Goal: Task Accomplishment & Management: Manage account settings

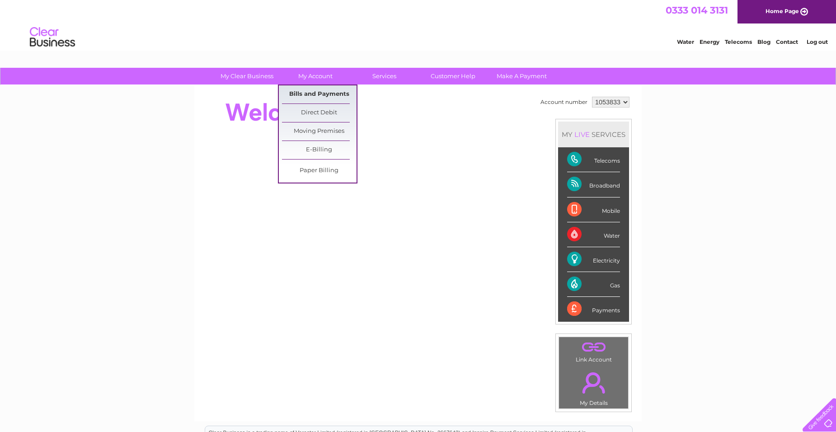
click at [322, 90] on link "Bills and Payments" at bounding box center [319, 94] width 75 height 18
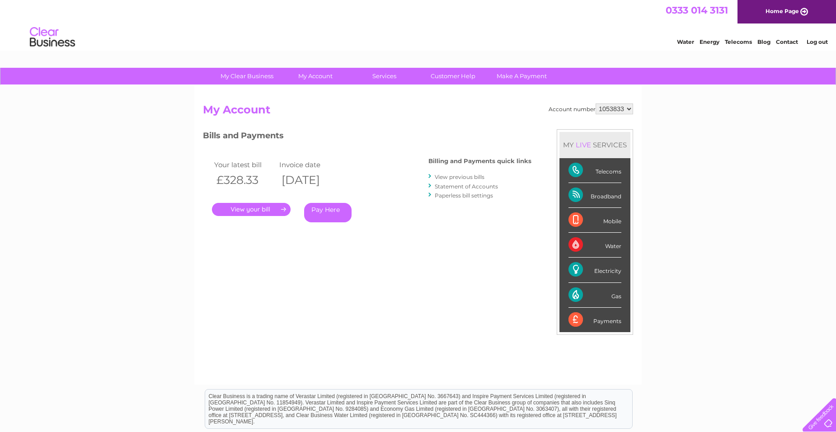
click at [254, 209] on link "." at bounding box center [251, 209] width 79 height 13
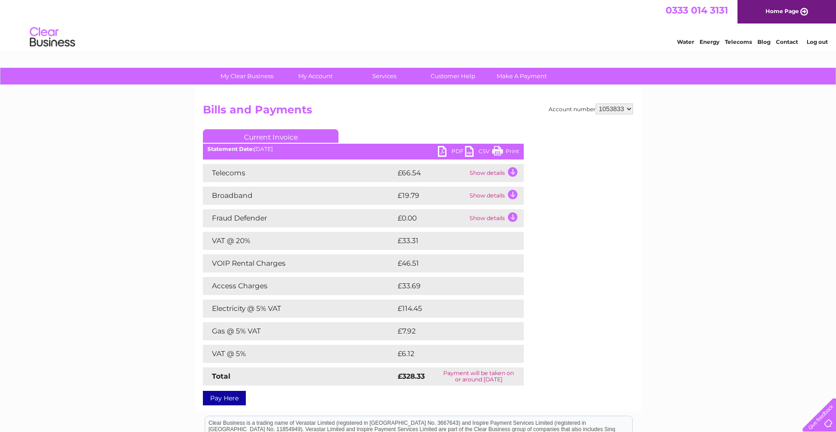
click at [451, 150] on link "PDF" at bounding box center [451, 152] width 27 height 13
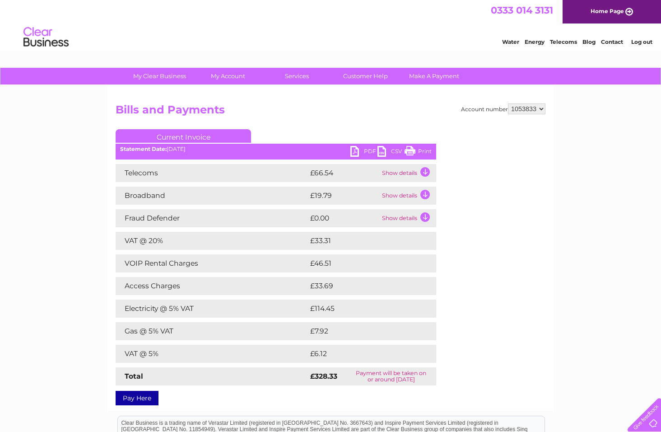
click at [357, 150] on link "PDF" at bounding box center [364, 152] width 27 height 13
